Goal: Transaction & Acquisition: Purchase product/service

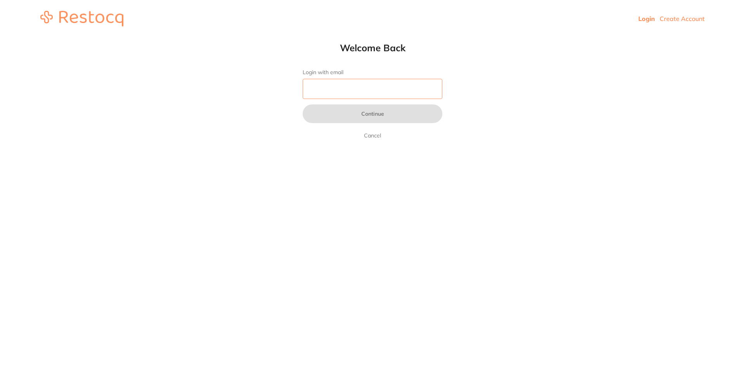
click at [349, 97] on input "Login with email" at bounding box center [373, 89] width 140 height 20
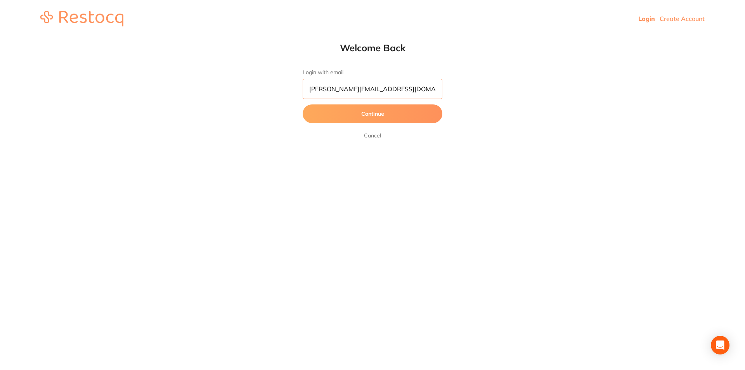
type input "[PERSON_NAME][EMAIL_ADDRESS][DOMAIN_NAME]"
click at [303, 104] on button "Continue" at bounding box center [373, 113] width 140 height 19
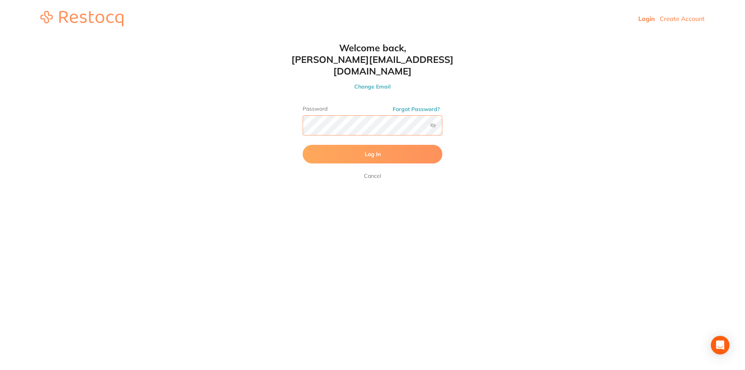
click at [303, 145] on button "Log In" at bounding box center [373, 154] width 140 height 19
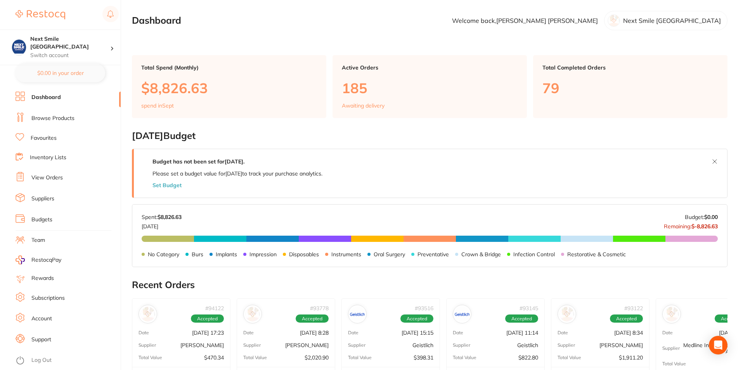
click at [45, 136] on link "Favourites" at bounding box center [44, 138] width 26 height 8
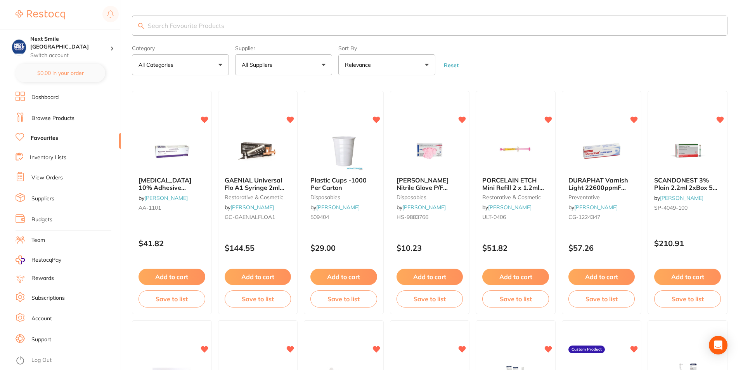
click at [288, 62] on button "All Suppliers" at bounding box center [283, 64] width 97 height 21
type input "i"
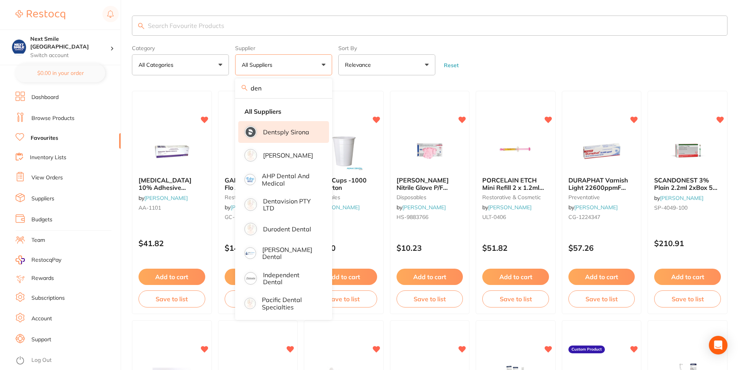
type input "den"
click at [273, 133] on p "Dentsply Sirona" at bounding box center [286, 131] width 46 height 7
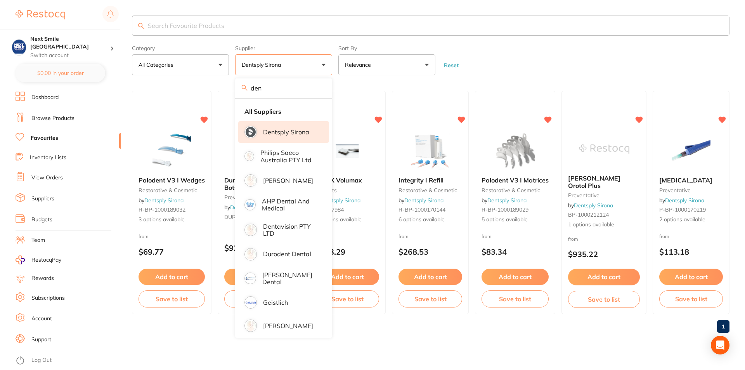
click at [561, 48] on form "Category All Categories All Categories implants preventative restorative & cosm…" at bounding box center [431, 58] width 598 height 33
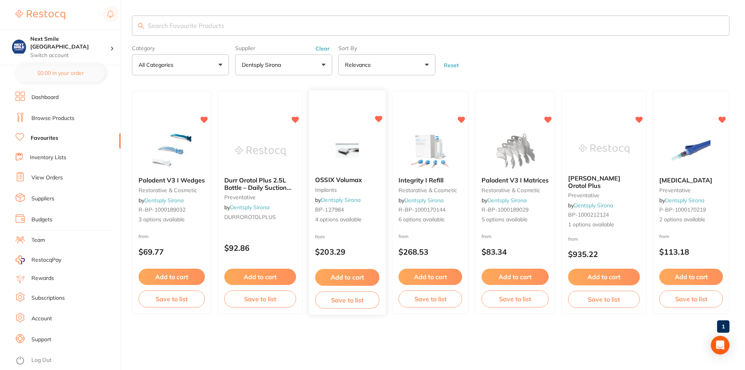
click at [359, 274] on button "Add to cart" at bounding box center [347, 277] width 64 height 17
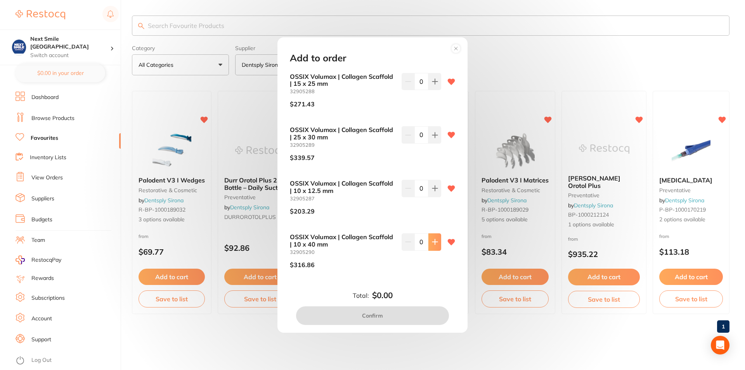
click at [434, 244] on icon at bounding box center [435, 242] width 6 height 6
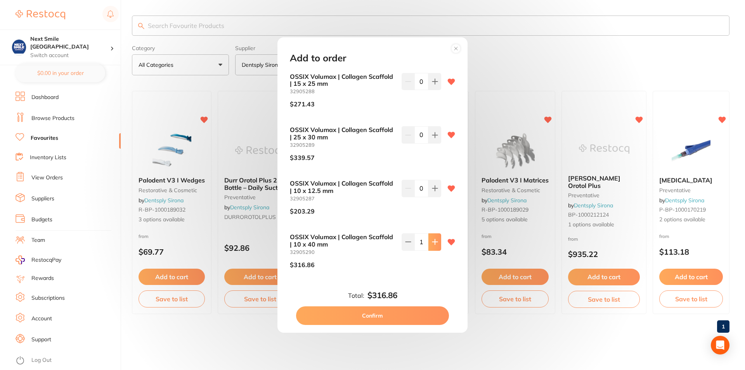
click at [434, 244] on icon at bounding box center [435, 242] width 6 height 6
type input "3"
click at [390, 311] on button "Confirm" at bounding box center [372, 315] width 153 height 19
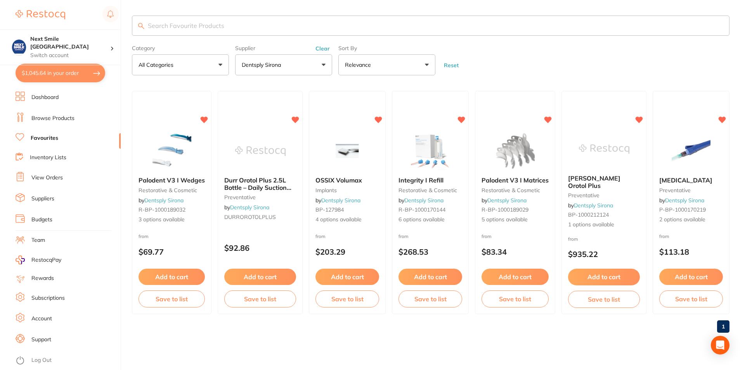
click at [66, 78] on button "$1,045.64 in your order" at bounding box center [61, 73] width 90 height 19
checkbox input "true"
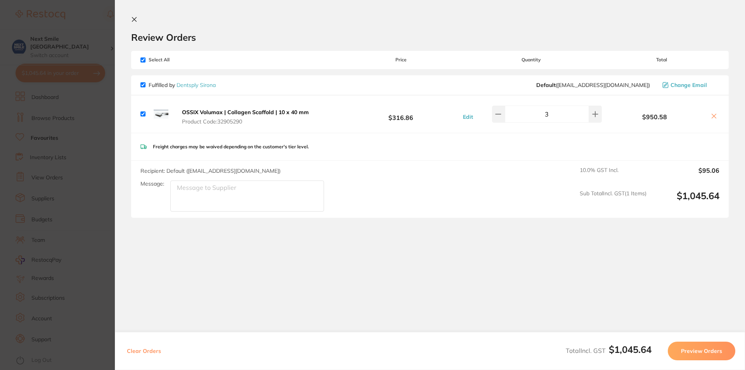
click at [720, 350] on button "Preview Orders" at bounding box center [702, 351] width 68 height 19
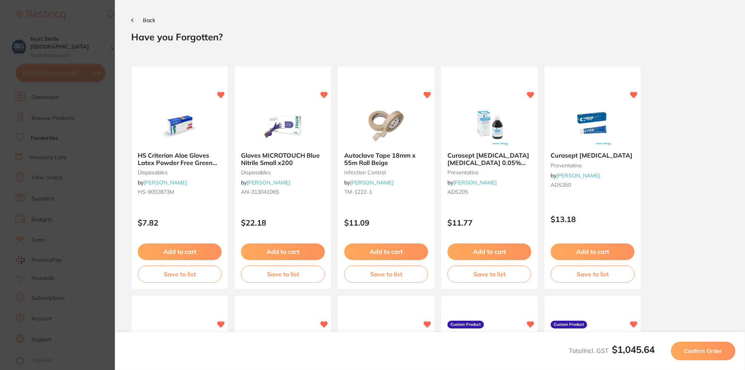
click at [716, 349] on span "Confirm Order" at bounding box center [703, 350] width 38 height 7
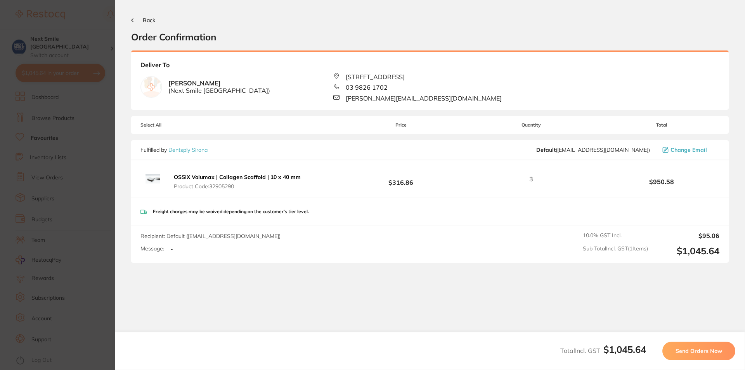
click at [715, 350] on span "Send Orders Now" at bounding box center [699, 350] width 47 height 7
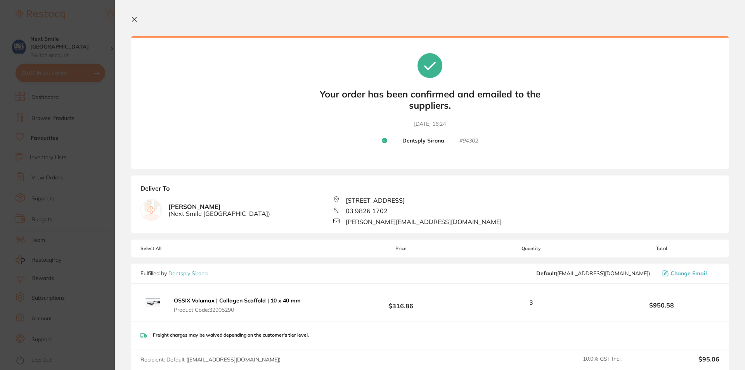
click at [135, 22] on icon at bounding box center [134, 19] width 6 height 6
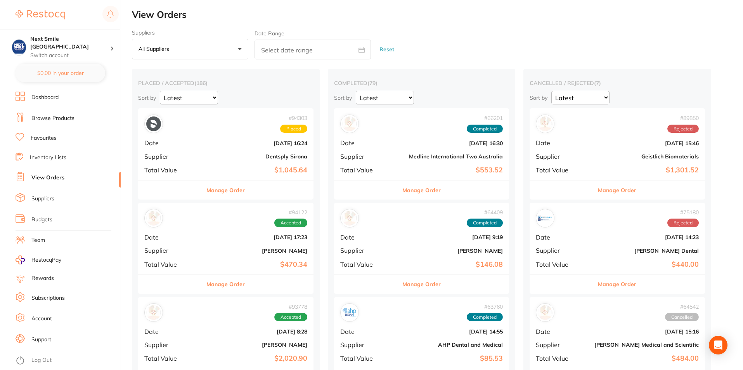
click at [49, 137] on link "Favourites" at bounding box center [44, 138] width 26 height 8
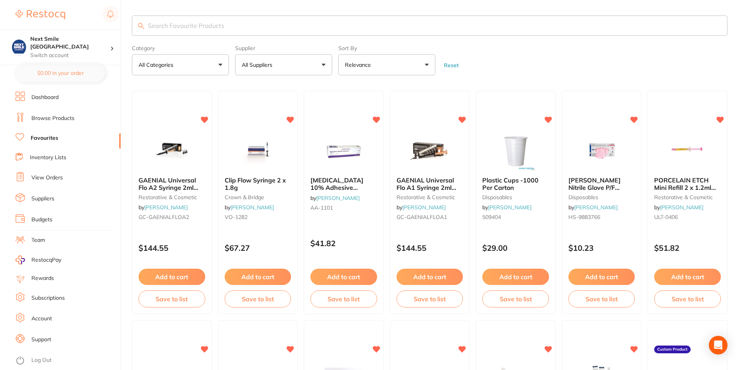
click at [268, 61] on button "All Suppliers" at bounding box center [283, 64] width 97 height 21
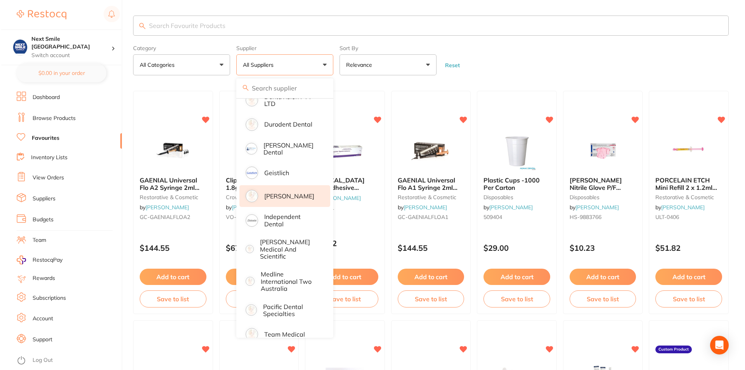
scroll to position [137, 0]
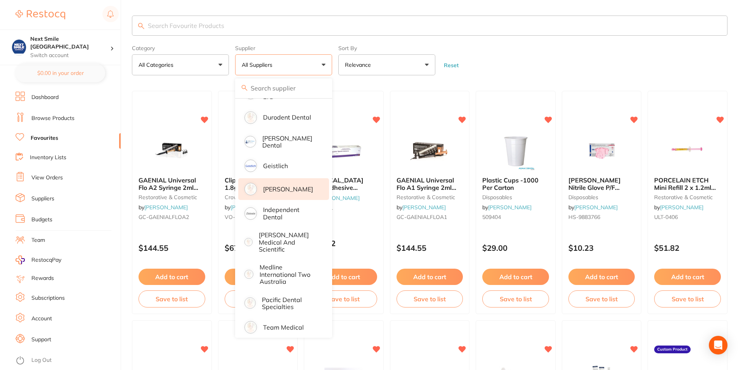
click at [275, 187] on p "[PERSON_NAME]" at bounding box center [288, 189] width 50 height 7
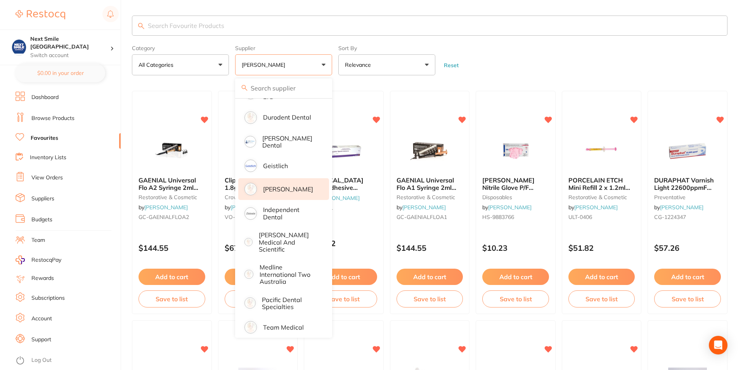
click at [238, 29] on input "search" at bounding box center [430, 26] width 596 height 20
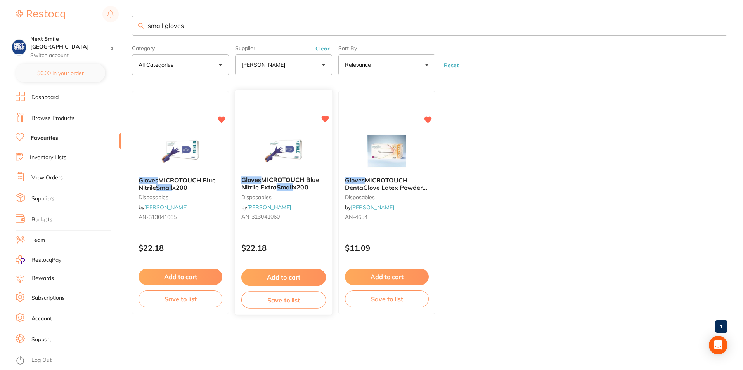
scroll to position [0, 0]
type input "small gloves"
click at [180, 215] on small "AN-313041065" at bounding box center [181, 217] width 84 height 6
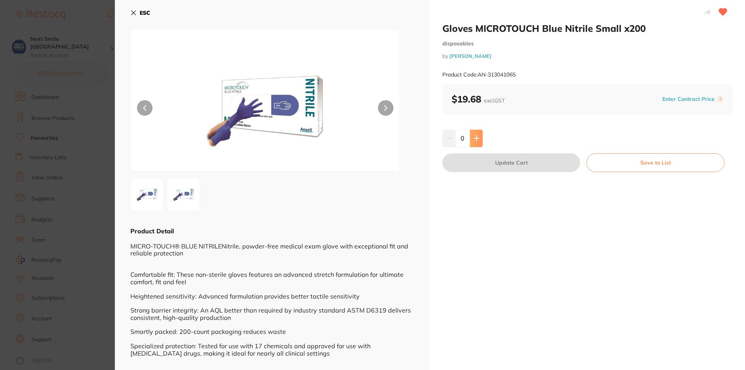
click at [479, 135] on button at bounding box center [476, 138] width 13 height 17
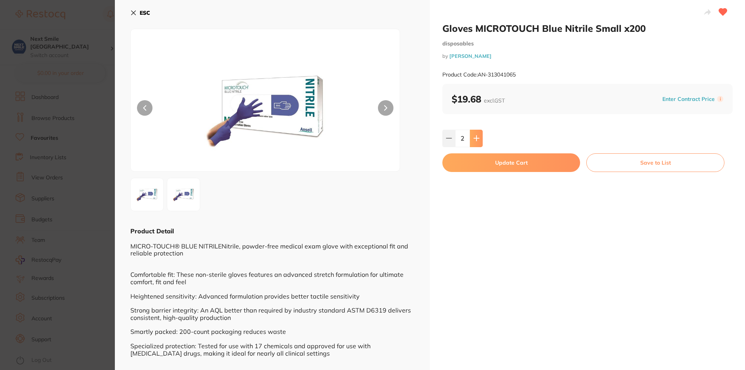
click at [479, 135] on button at bounding box center [476, 138] width 13 height 17
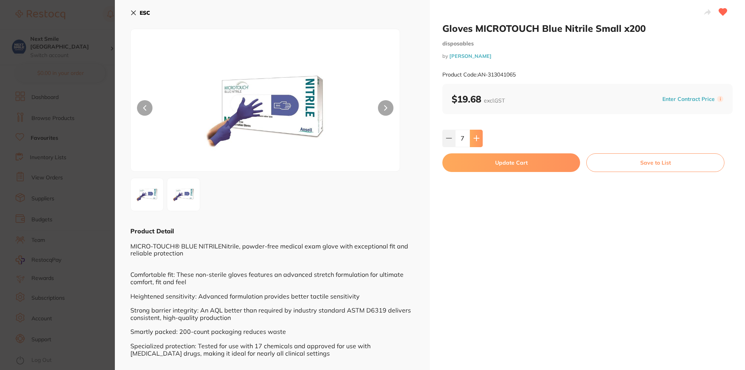
click at [479, 135] on button at bounding box center [476, 138] width 13 height 17
click at [448, 140] on icon at bounding box center [449, 138] width 6 height 6
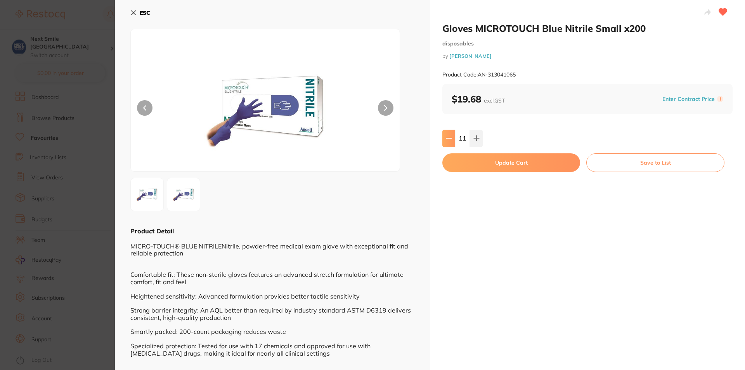
type input "10"
click at [482, 159] on button "Update Cart" at bounding box center [511, 162] width 138 height 19
checkbox input "false"
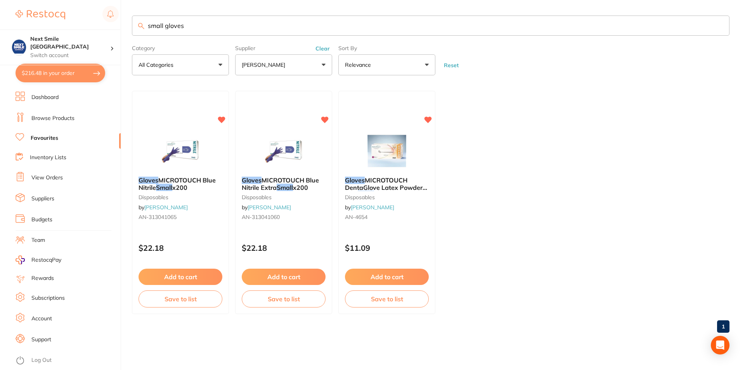
drag, startPoint x: 205, startPoint y: 18, endPoint x: 0, endPoint y: 7, distance: 205.2
click at [0, 7] on div "$216.48 Next Smile Melbourne Switch account Next Smile [GEOGRAPHIC_DATA] $216.4…" at bounding box center [372, 185] width 745 height 370
type input "masks"
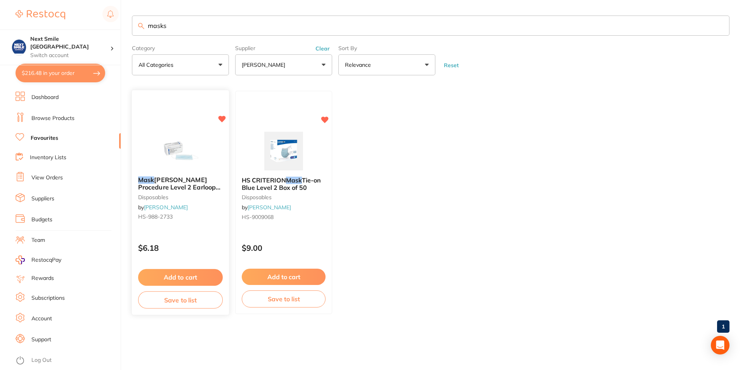
click at [202, 157] on img at bounding box center [180, 150] width 51 height 39
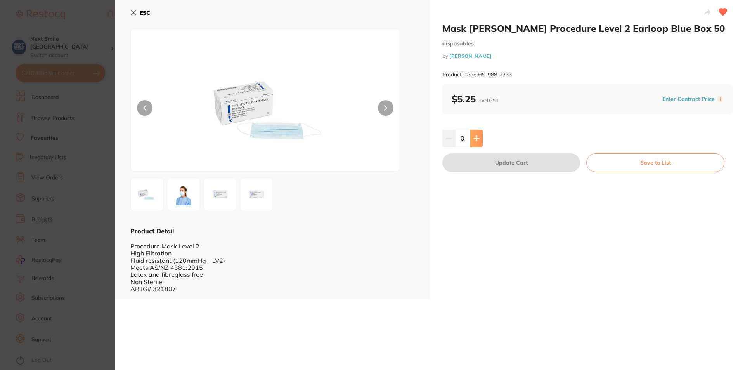
click at [475, 138] on icon at bounding box center [476, 138] width 5 height 5
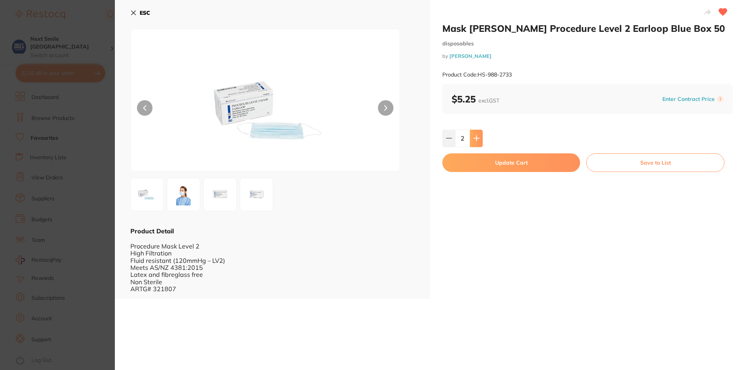
click at [475, 138] on icon at bounding box center [476, 138] width 5 height 5
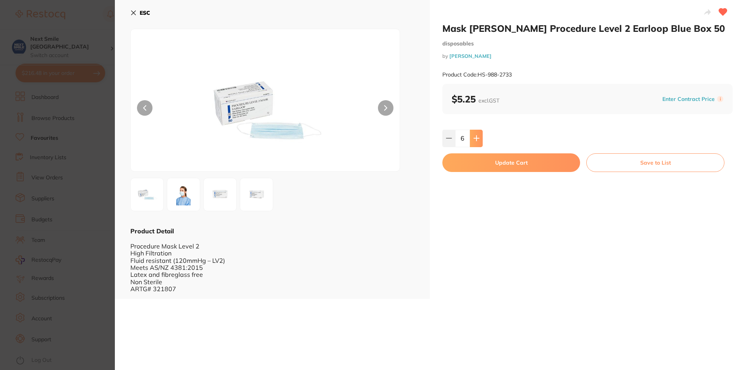
type input "7"
click at [503, 159] on button "Update Cart" at bounding box center [511, 162] width 138 height 19
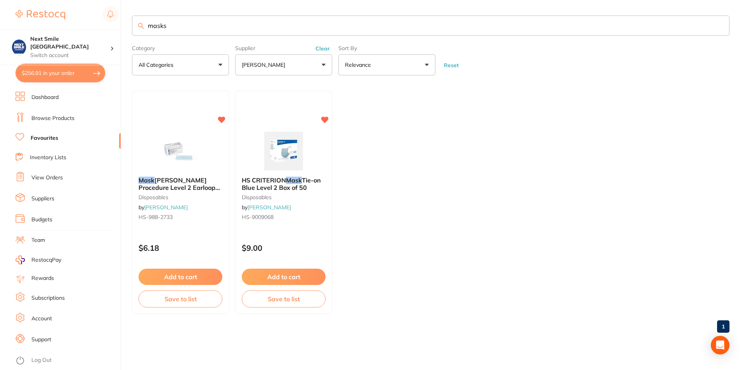
drag, startPoint x: 236, startPoint y: 26, endPoint x: 0, endPoint y: 6, distance: 236.9
click at [0, 6] on div "$256.91 Next Smile Melbourne Switch account Next Smile [GEOGRAPHIC_DATA] $256.9…" at bounding box center [372, 185] width 745 height 370
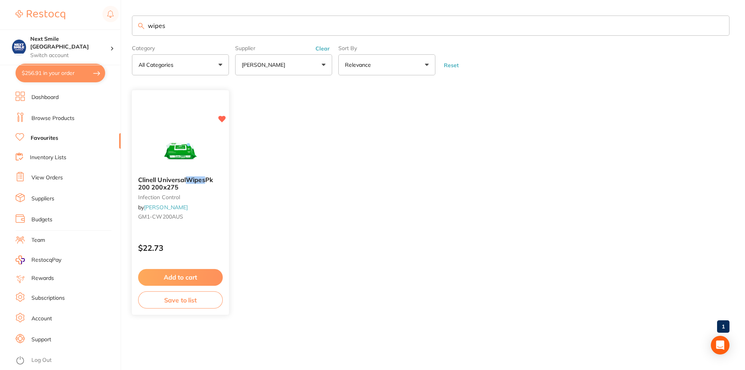
type input "wipes"
click at [179, 274] on button "Add to cart" at bounding box center [180, 277] width 85 height 17
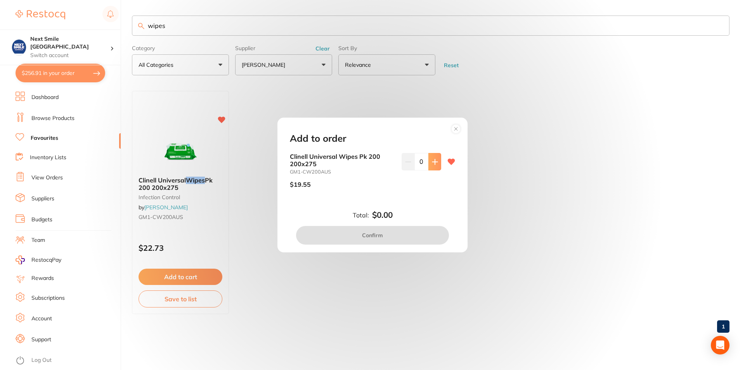
click at [430, 166] on button at bounding box center [434, 161] width 13 height 17
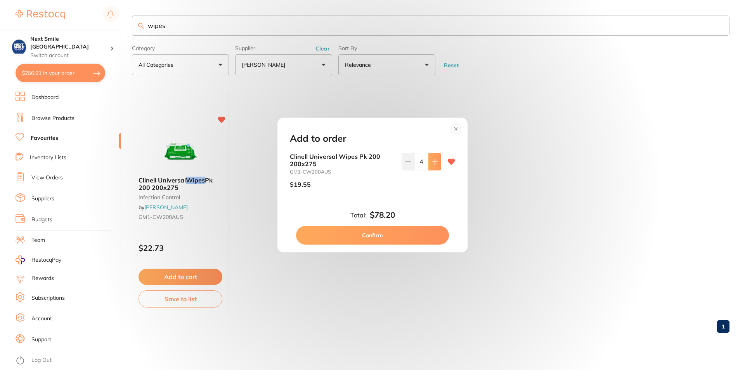
click at [430, 166] on button at bounding box center [434, 161] width 13 height 17
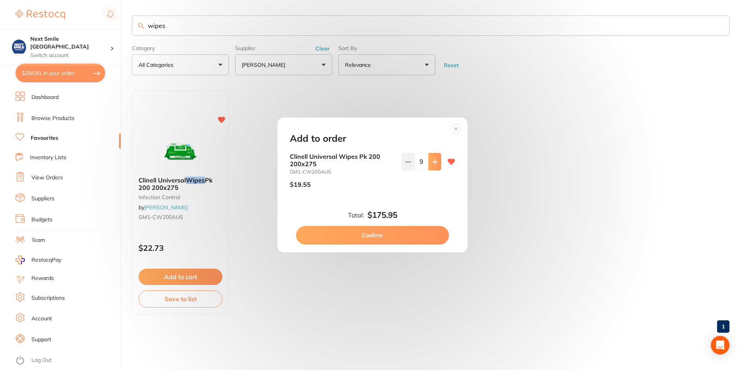
click at [430, 166] on button at bounding box center [434, 161] width 13 height 17
type input "10"
click at [385, 232] on button "Confirm" at bounding box center [372, 235] width 153 height 19
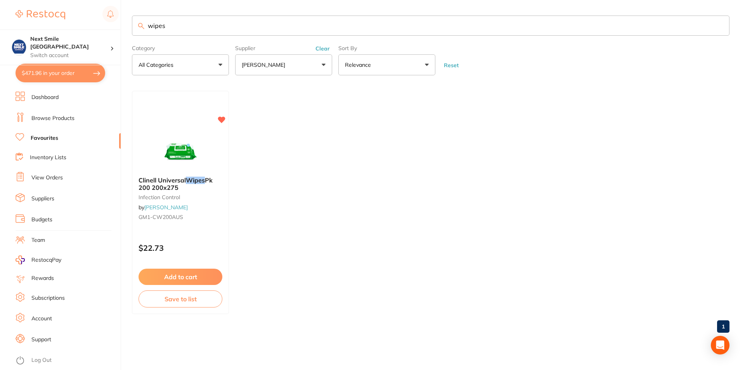
drag, startPoint x: 194, startPoint y: 21, endPoint x: 0, endPoint y: 12, distance: 193.9
click at [0, 12] on div "$471.96 Next Smile Melbourne Switch account Next Smile [GEOGRAPHIC_DATA] $471.9…" at bounding box center [372, 185] width 745 height 370
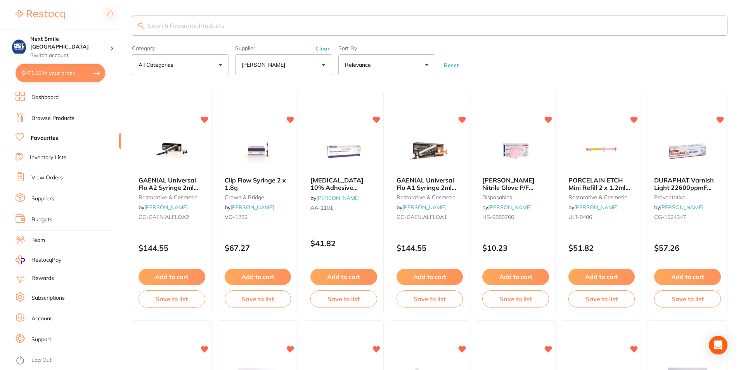
type input "b"
type input "v"
type input "rely x"
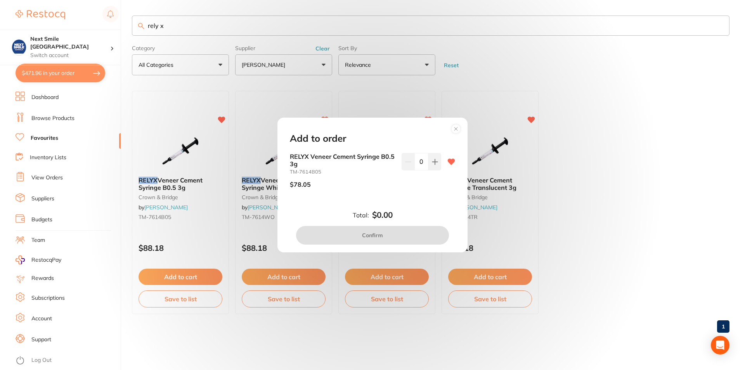
click at [432, 162] on icon at bounding box center [435, 162] width 6 height 6
type input "1"
click at [388, 239] on button "Confirm" at bounding box center [372, 235] width 153 height 19
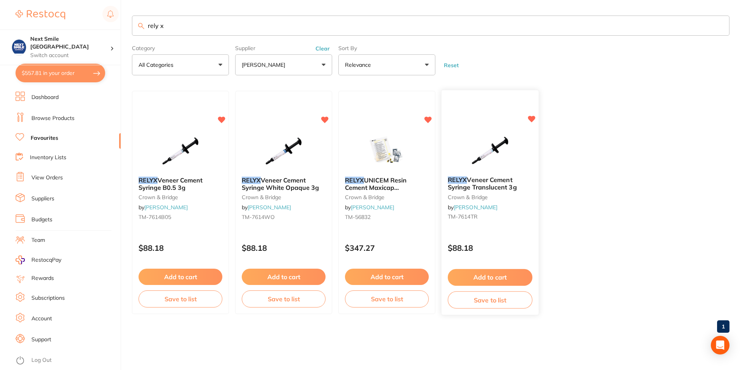
click at [498, 279] on button "Add to cart" at bounding box center [490, 277] width 85 height 17
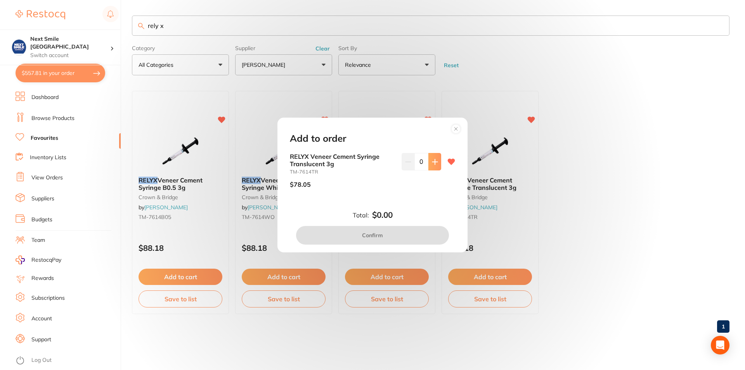
click at [437, 157] on button at bounding box center [434, 161] width 13 height 17
type input "1"
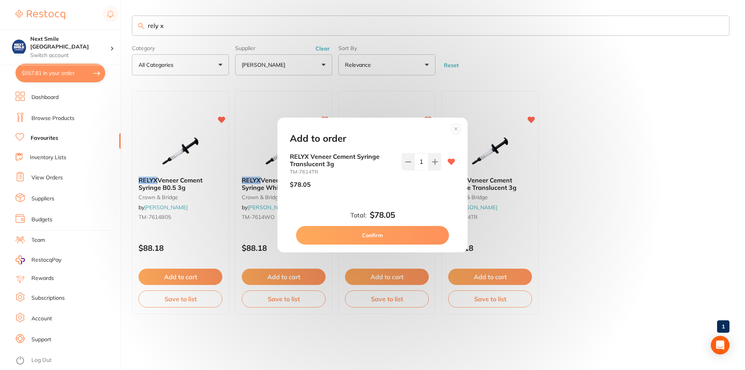
click at [389, 232] on button "Confirm" at bounding box center [372, 235] width 153 height 19
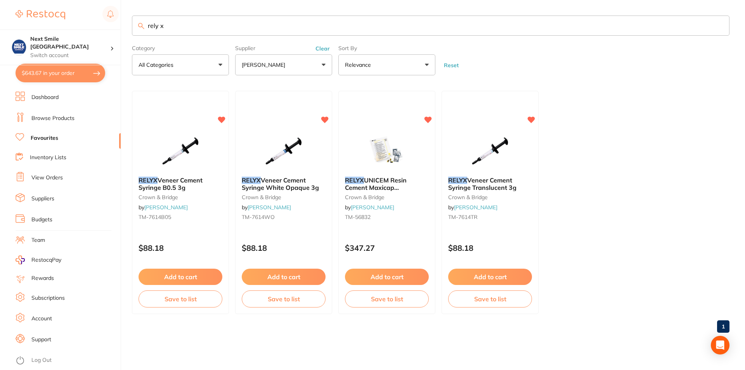
click at [61, 71] on button "$643.67 in your order" at bounding box center [61, 73] width 90 height 19
checkbox input "true"
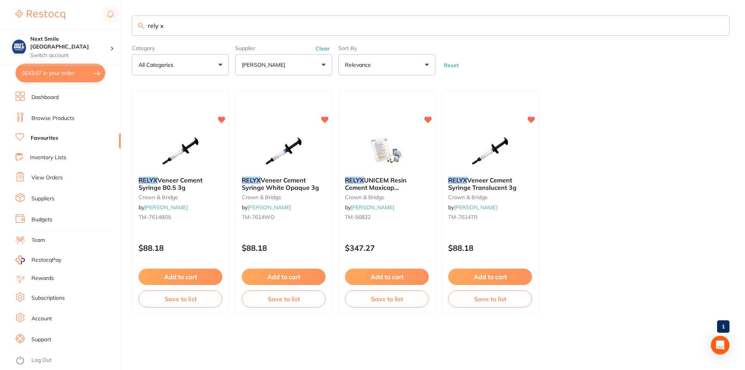
checkbox input "true"
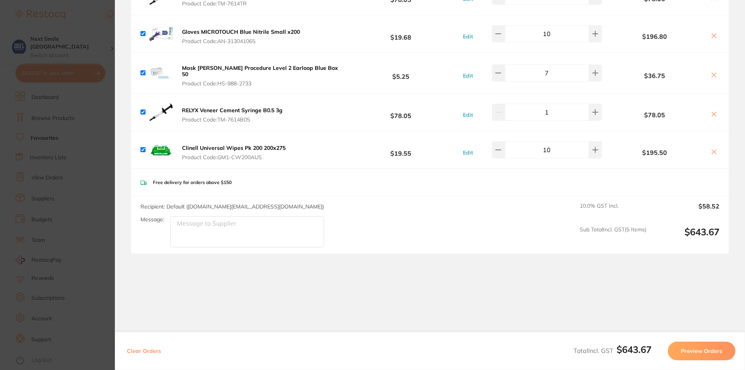
scroll to position [126, 0]
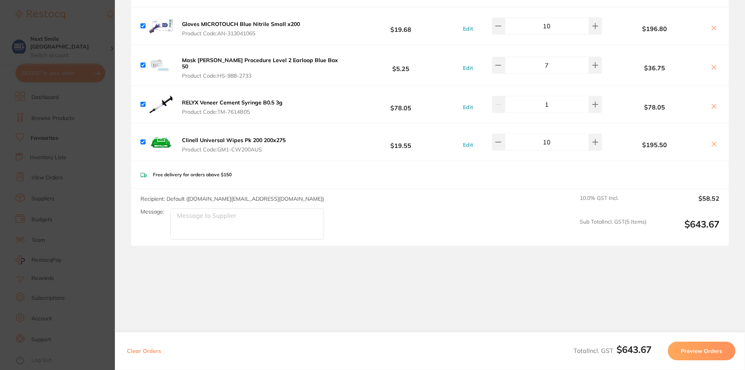
click at [709, 358] on button "Preview Orders" at bounding box center [702, 351] width 68 height 19
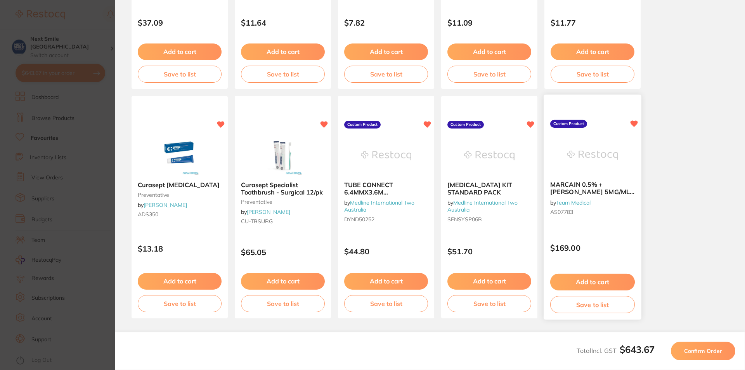
scroll to position [204, 0]
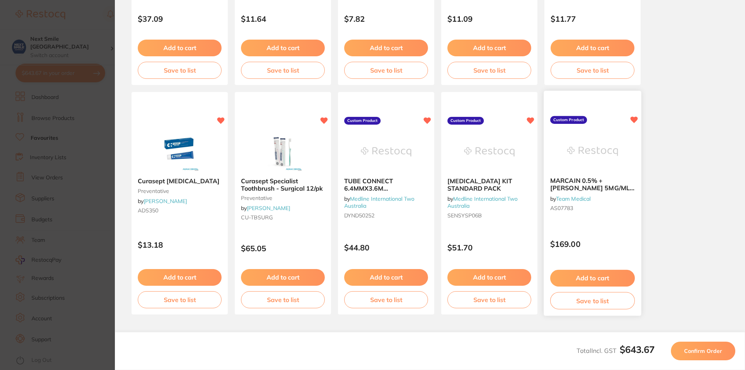
click at [590, 283] on button "Add to cart" at bounding box center [592, 278] width 85 height 17
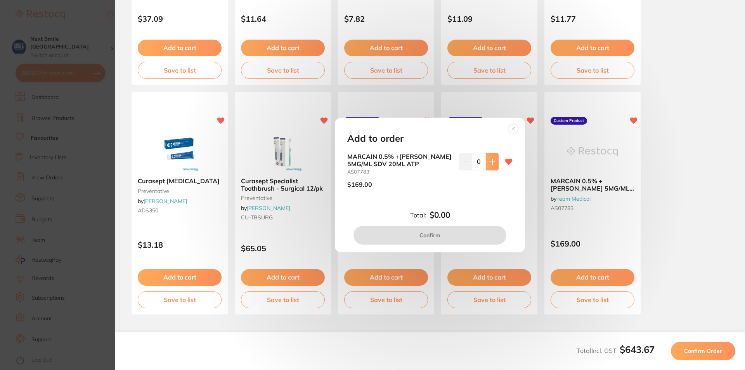
click at [493, 164] on icon at bounding box center [492, 162] width 6 height 6
type input "2"
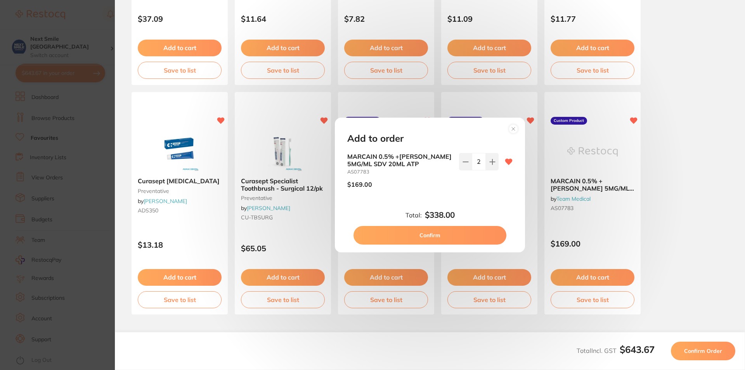
click at [467, 241] on button "Confirm" at bounding box center [430, 235] width 153 height 19
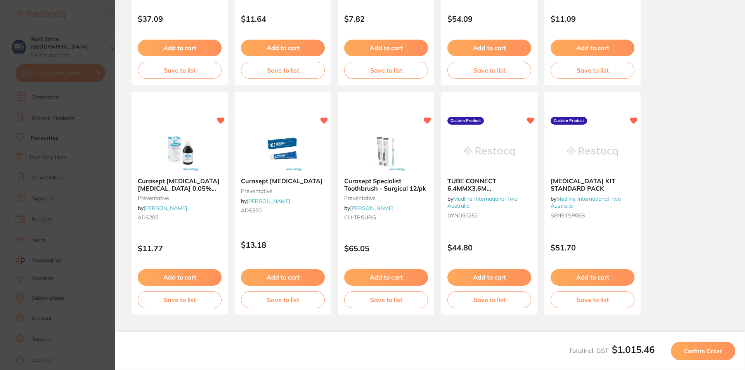
click at [709, 349] on span "Confirm Order" at bounding box center [703, 350] width 38 height 7
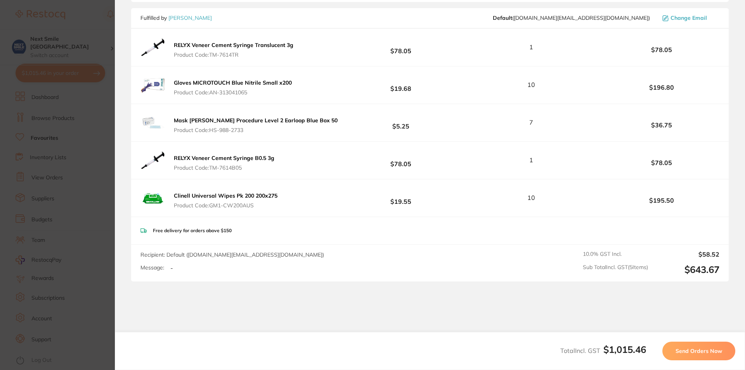
scroll to position [0, 0]
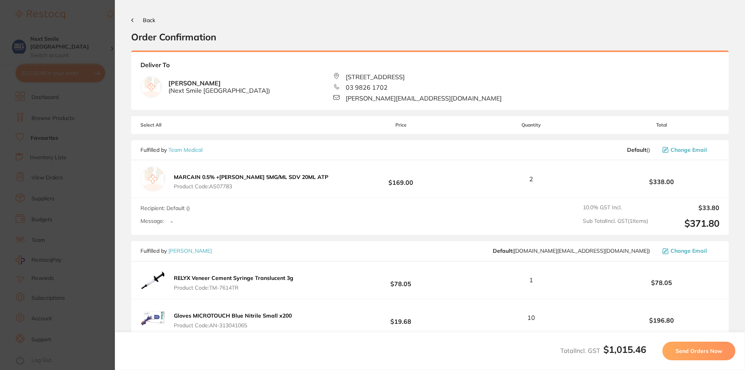
click at [686, 347] on button "Send Orders Now" at bounding box center [698, 351] width 73 height 19
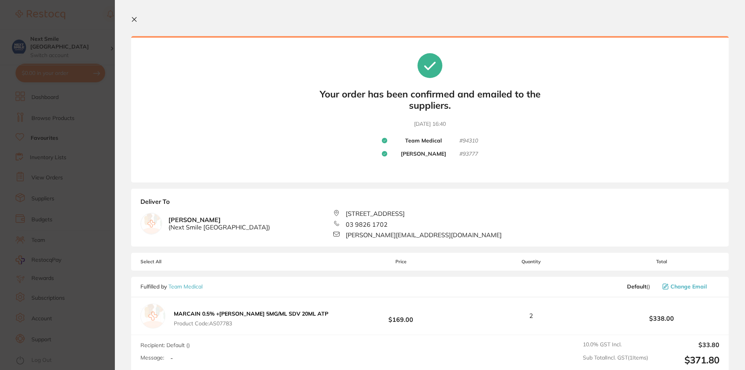
click at [135, 18] on icon at bounding box center [134, 19] width 4 height 4
